Goal: Obtain resource: Obtain resource

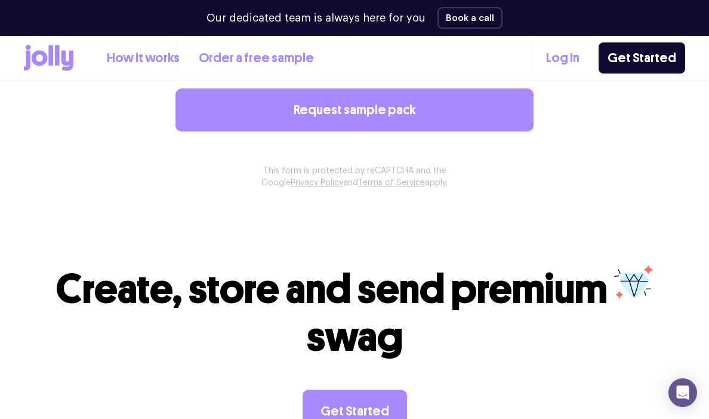
click at [155, 59] on link "How it works" at bounding box center [143, 58] width 73 height 20
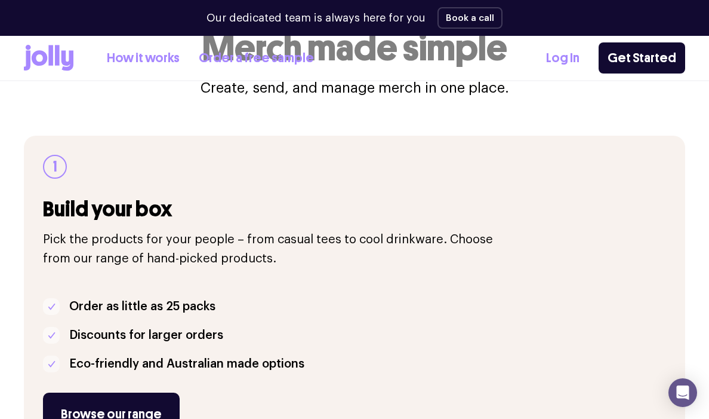
scroll to position [180, 0]
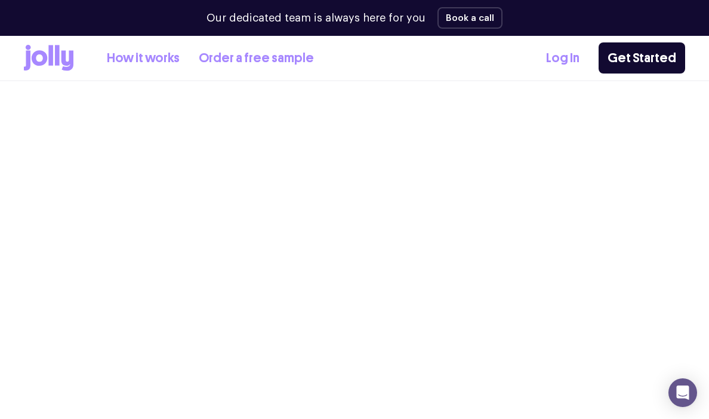
scroll to position [1056, 0]
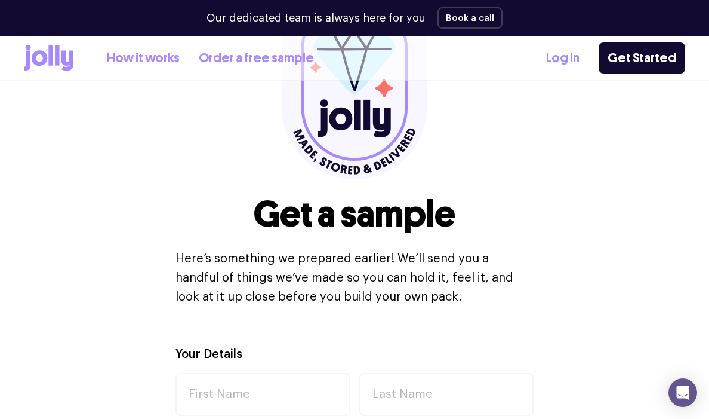
scroll to position [458, 0]
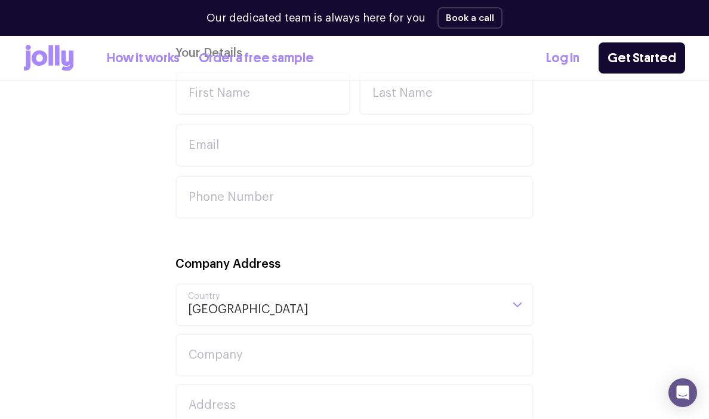
click at [61, 61] on icon at bounding box center [49, 58] width 50 height 26
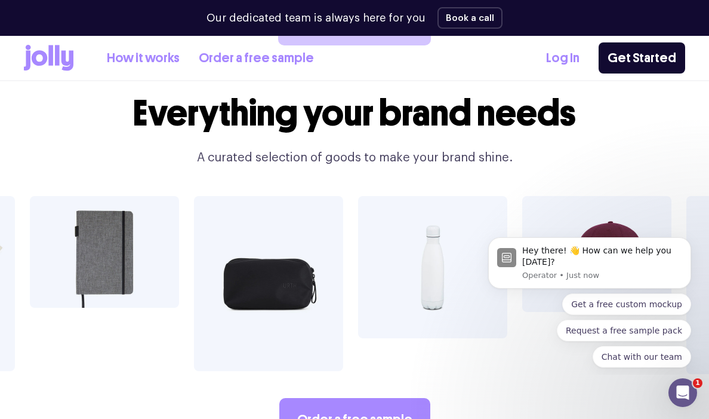
scroll to position [1989, 0]
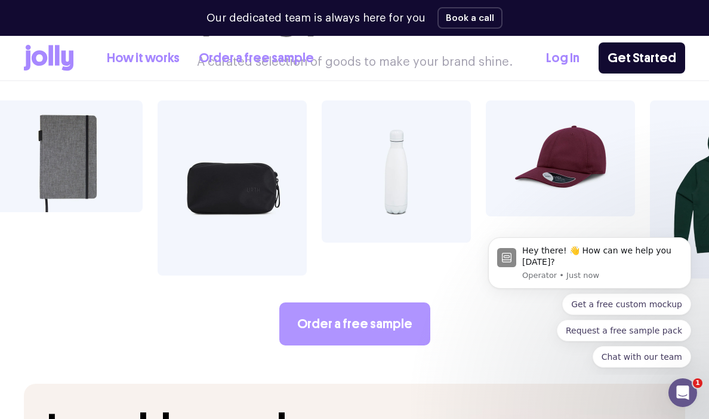
click at [319, 302] on link "Order a free sample" at bounding box center [354, 323] width 151 height 43
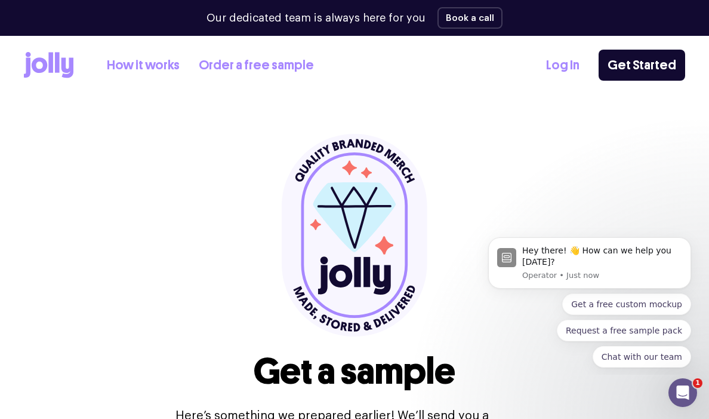
click at [50, 62] on icon at bounding box center [50, 62] width 5 height 20
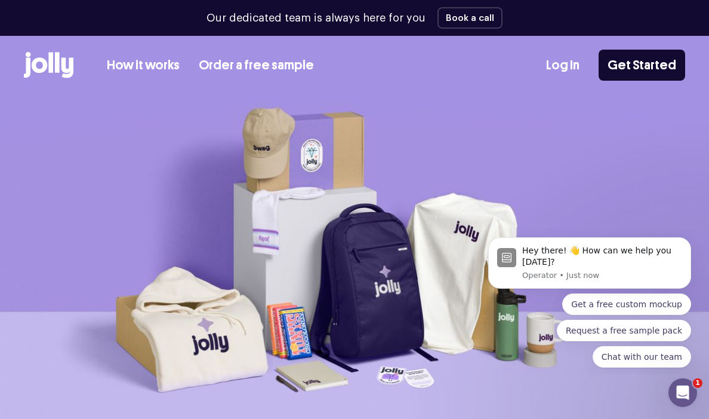
click at [42, 69] on icon at bounding box center [40, 65] width 16 height 16
